Goal: Task Accomplishment & Management: Manage account settings

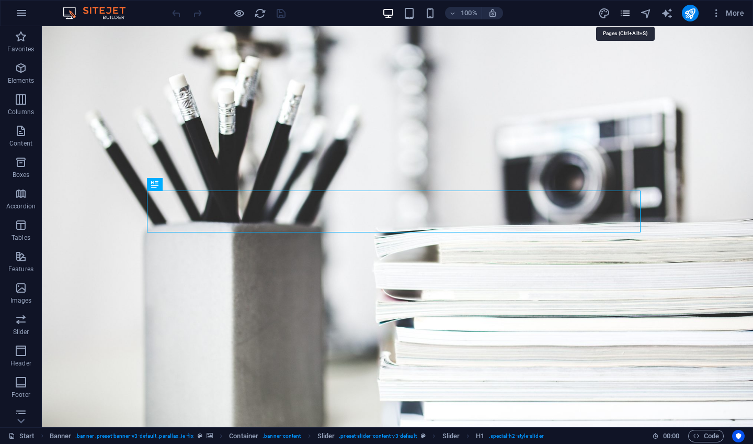
click at [628, 10] on icon "pages" at bounding box center [625, 13] width 12 height 12
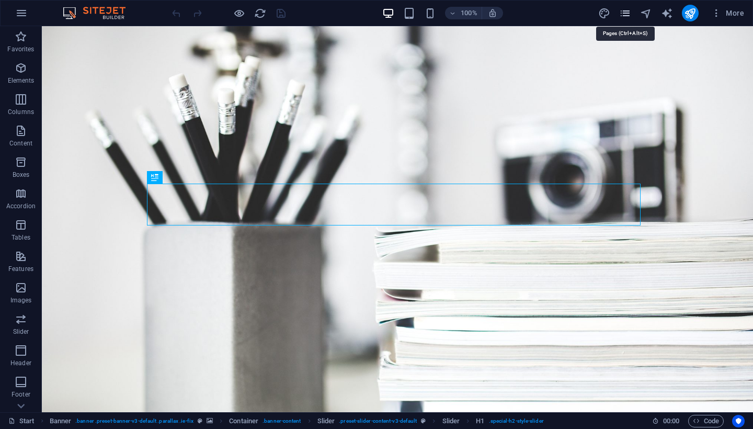
click at [625, 15] on icon "pages" at bounding box center [625, 13] width 12 height 12
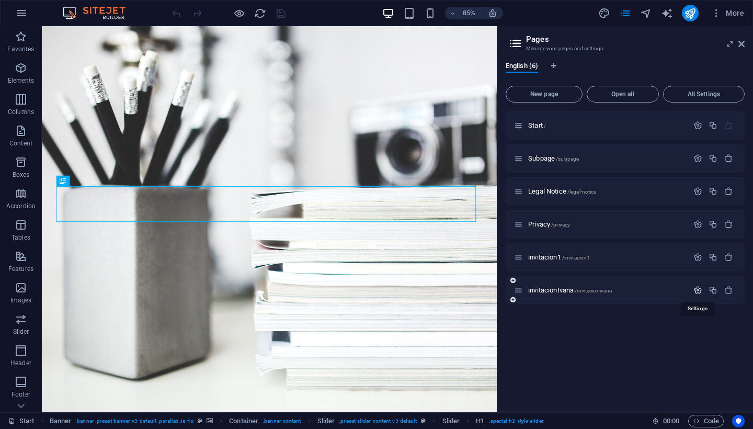
click at [700, 292] on icon "button" at bounding box center [698, 290] width 9 height 9
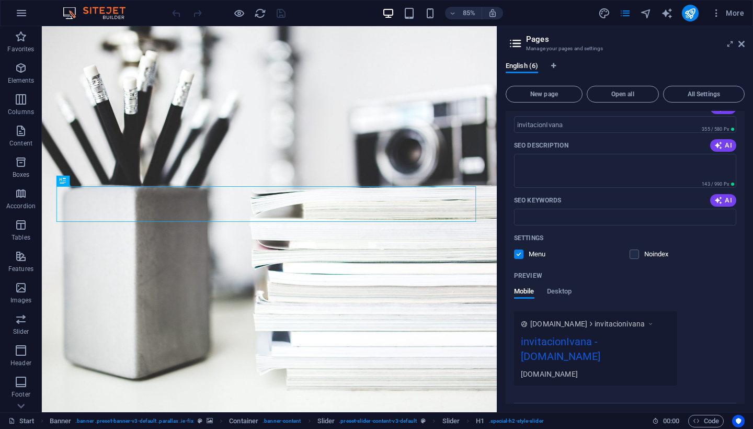
scroll to position [295, 0]
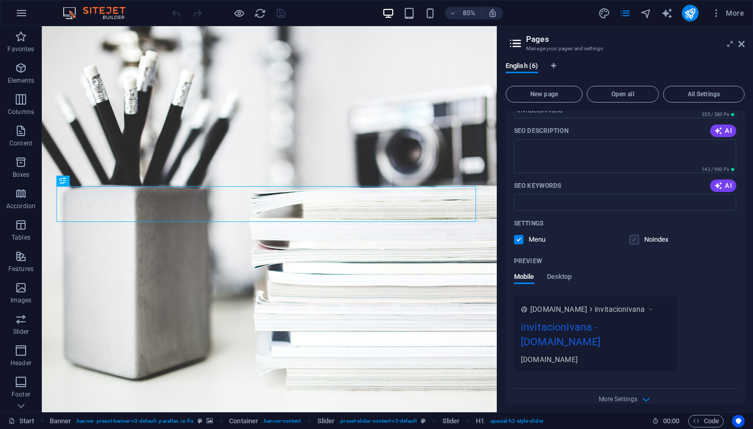
click at [634, 242] on label at bounding box center [634, 239] width 9 height 9
click at [0, 0] on input "checkbox" at bounding box center [0, 0] width 0 height 0
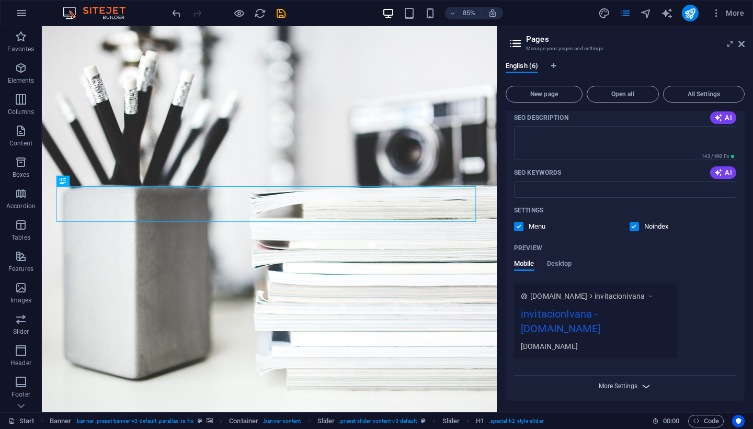
click at [616, 387] on span "More Settings" at bounding box center [618, 385] width 39 height 7
drag, startPoint x: 742, startPoint y: 256, endPoint x: 748, endPoint y: 315, distance: 58.8
click at [748, 315] on div "English (6) New page Open all All Settings Start / Subpage /subpage Legal Notic…" at bounding box center [625, 232] width 256 height 359
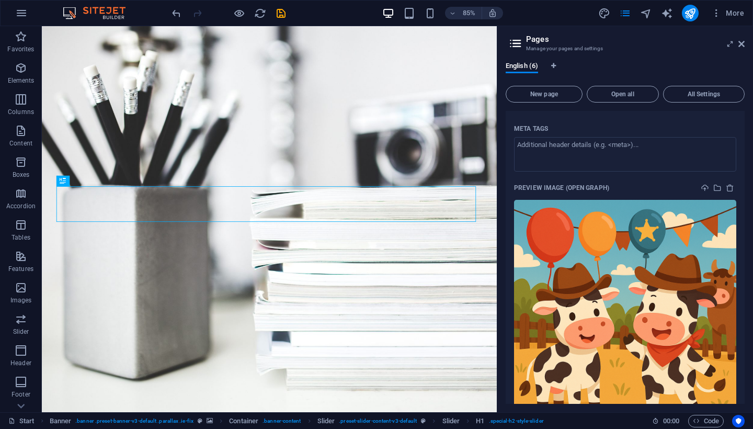
scroll to position [560, 0]
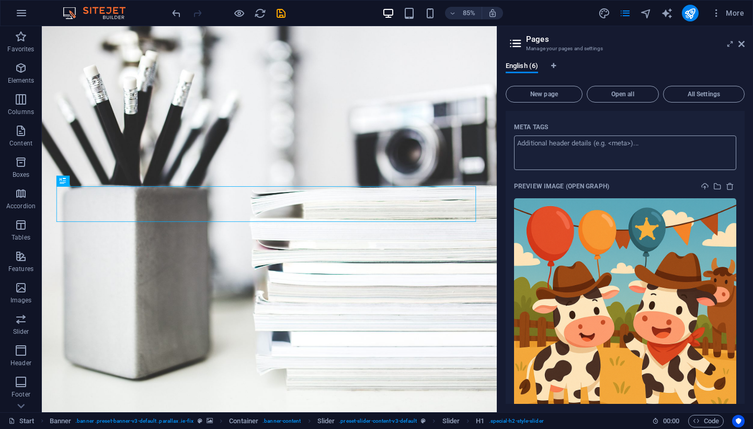
click at [690, 151] on textarea "Meta tags ​" at bounding box center [625, 152] width 222 height 34
click at [612, 155] on textarea "Meta tags ​" at bounding box center [625, 152] width 222 height 34
click at [636, 142] on textarea "Meta tags ​" at bounding box center [625, 152] width 222 height 34
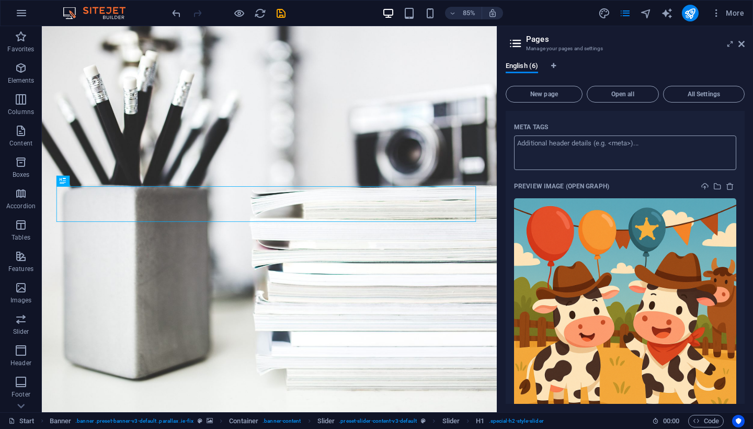
click at [636, 142] on textarea "Meta tags ​" at bounding box center [625, 152] width 222 height 34
click at [703, 184] on icon "upload" at bounding box center [705, 186] width 8 height 8
click at [534, 68] on span "English (6)" at bounding box center [522, 67] width 32 height 15
click at [526, 66] on span "English (6)" at bounding box center [522, 67] width 32 height 15
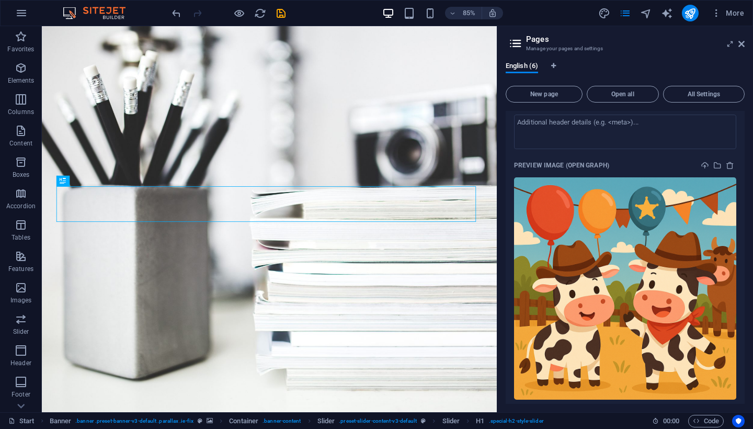
scroll to position [610, 0]
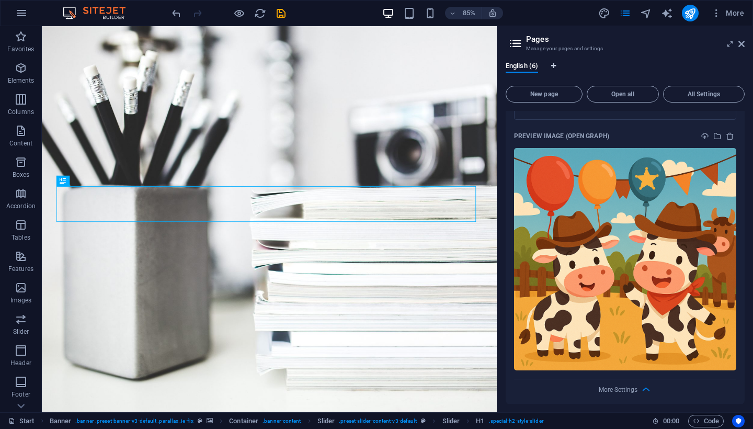
click at [552, 66] on icon "Language Tabs" at bounding box center [553, 66] width 5 height 6
select select "41"
